Goal: Transaction & Acquisition: Book appointment/travel/reservation

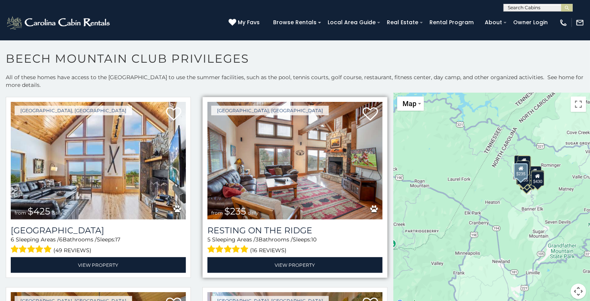
scroll to position [392, 0]
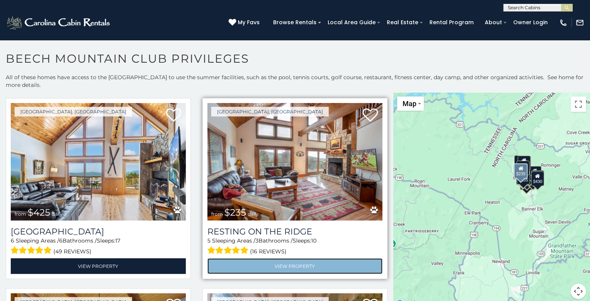
click at [293, 264] on link "View Property" at bounding box center [294, 266] width 175 height 16
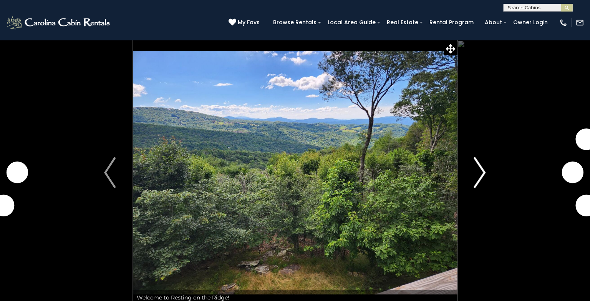
click at [482, 177] on img "Next" at bounding box center [480, 172] width 12 height 31
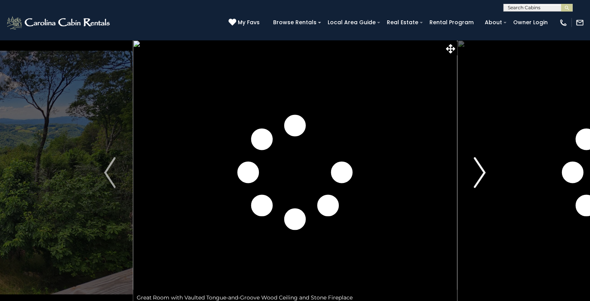
click at [482, 177] on img "Next" at bounding box center [480, 172] width 12 height 31
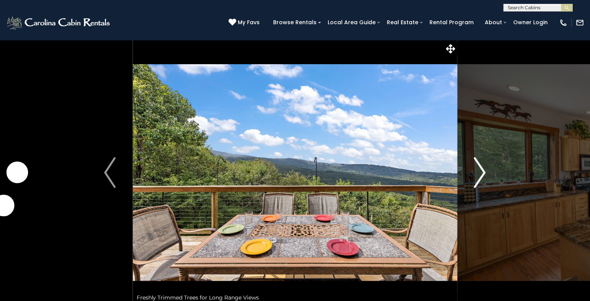
click at [482, 177] on img "Next" at bounding box center [480, 172] width 12 height 31
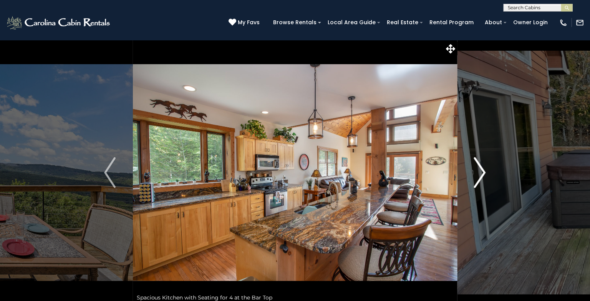
click at [482, 177] on img "Next" at bounding box center [480, 172] width 12 height 31
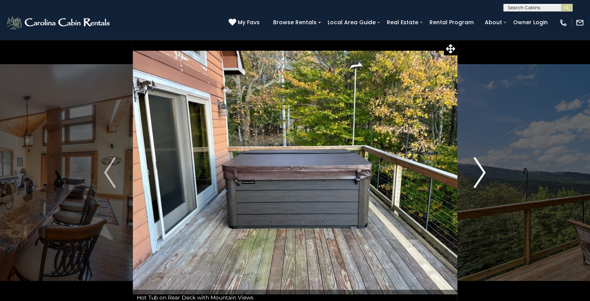
click at [482, 177] on img "Next" at bounding box center [480, 172] width 12 height 31
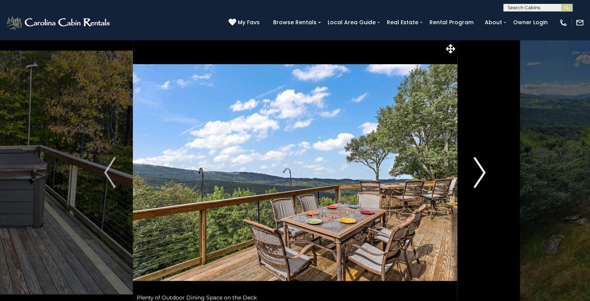
click at [482, 177] on img "Next" at bounding box center [480, 172] width 12 height 31
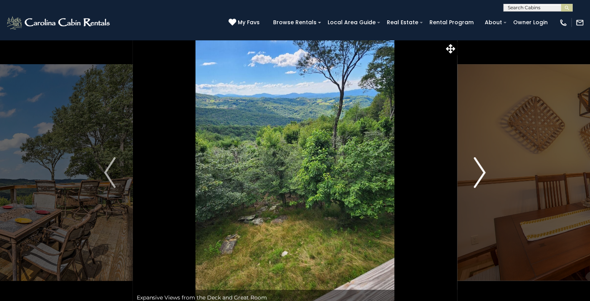
click at [482, 177] on img "Next" at bounding box center [480, 172] width 12 height 31
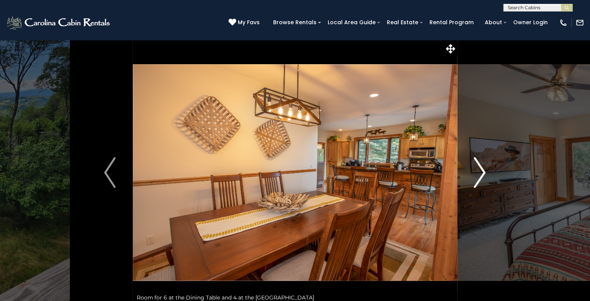
click at [482, 177] on img "Next" at bounding box center [480, 172] width 12 height 31
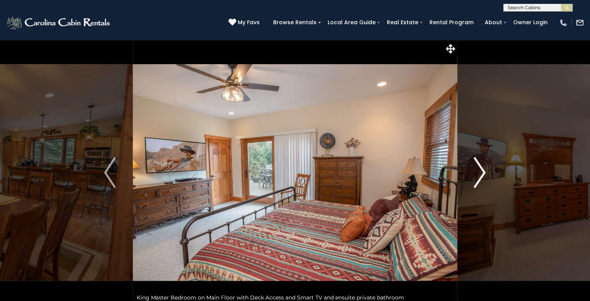
click at [482, 177] on img "Next" at bounding box center [480, 172] width 12 height 31
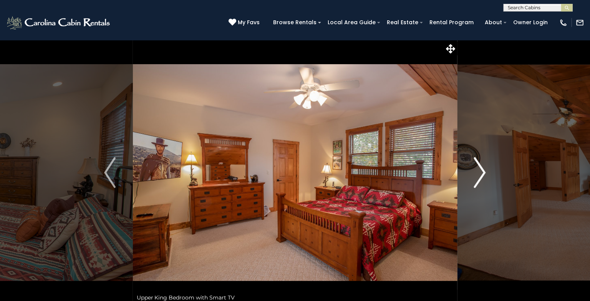
click at [482, 177] on img "Next" at bounding box center [480, 172] width 12 height 31
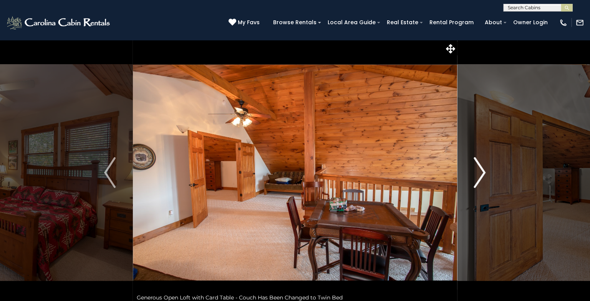
click at [482, 177] on img "Next" at bounding box center [480, 172] width 12 height 31
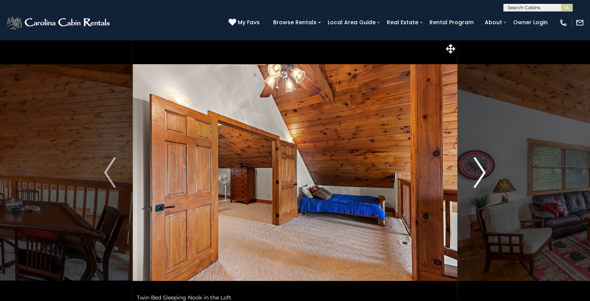
click at [482, 177] on img "Next" at bounding box center [480, 172] width 12 height 31
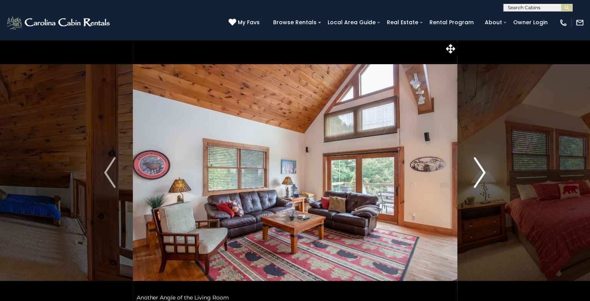
click at [482, 177] on img "Next" at bounding box center [480, 172] width 12 height 31
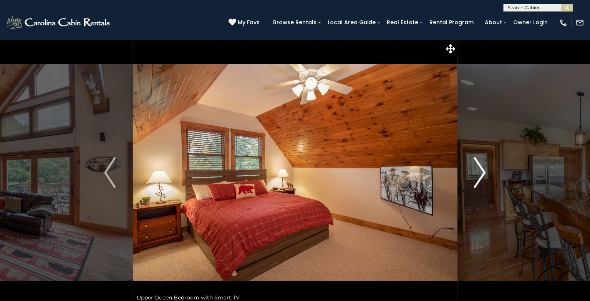
click at [482, 177] on img "Next" at bounding box center [480, 172] width 12 height 31
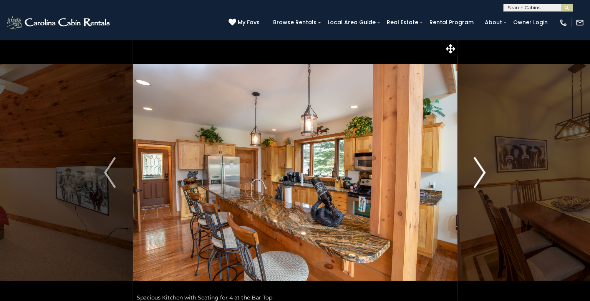
click at [482, 177] on img "Next" at bounding box center [480, 172] width 12 height 31
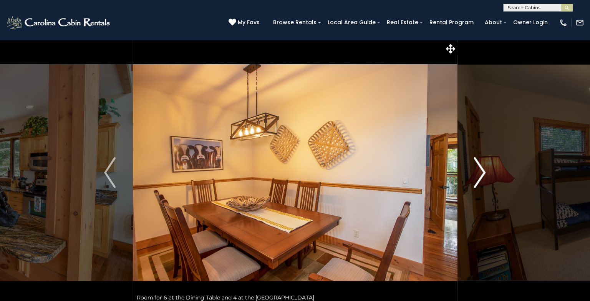
click at [482, 177] on img "Next" at bounding box center [480, 172] width 12 height 31
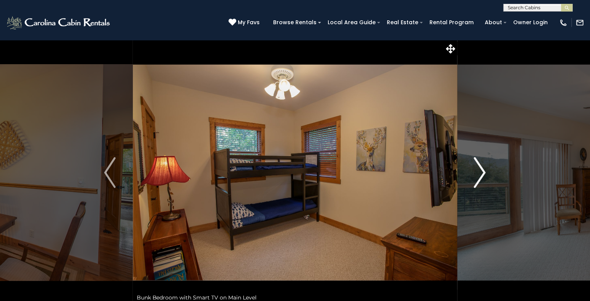
click at [482, 177] on img "Next" at bounding box center [480, 172] width 12 height 31
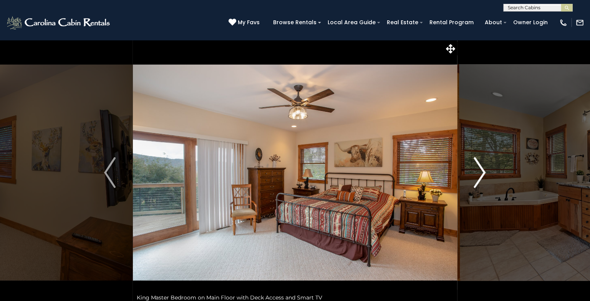
click at [487, 172] on button "Next" at bounding box center [480, 172] width 46 height 265
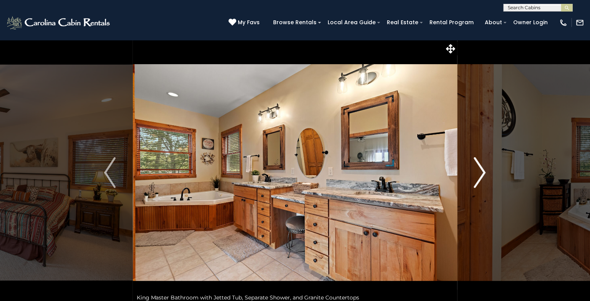
click at [487, 172] on button "Next" at bounding box center [480, 172] width 46 height 265
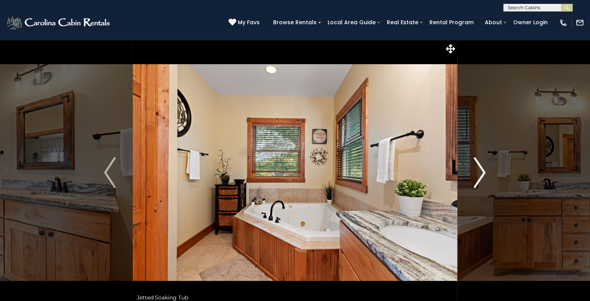
click at [487, 172] on button "Next" at bounding box center [480, 172] width 46 height 265
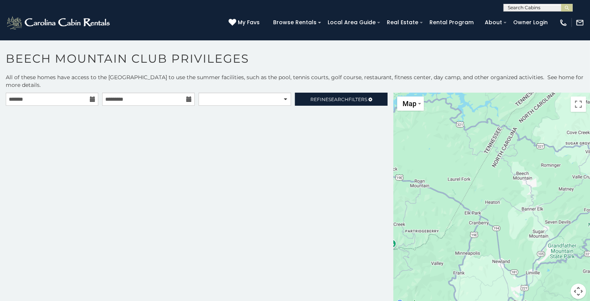
click at [90, 100] on icon at bounding box center [92, 98] width 5 height 5
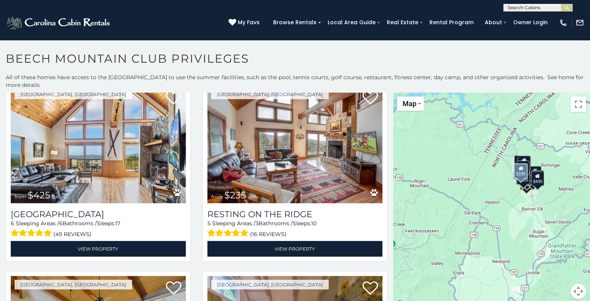
scroll to position [410, 0]
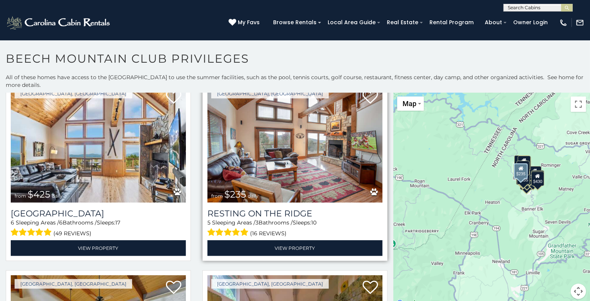
click at [303, 177] on img at bounding box center [294, 144] width 175 height 118
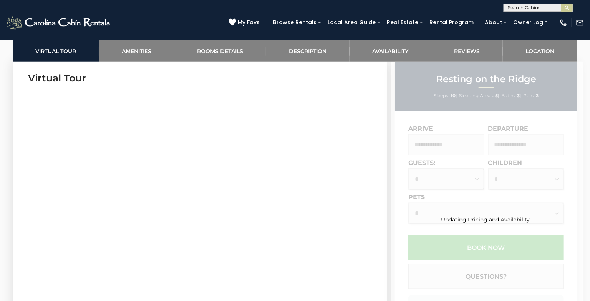
scroll to position [372, 0]
